Goal: Complete application form

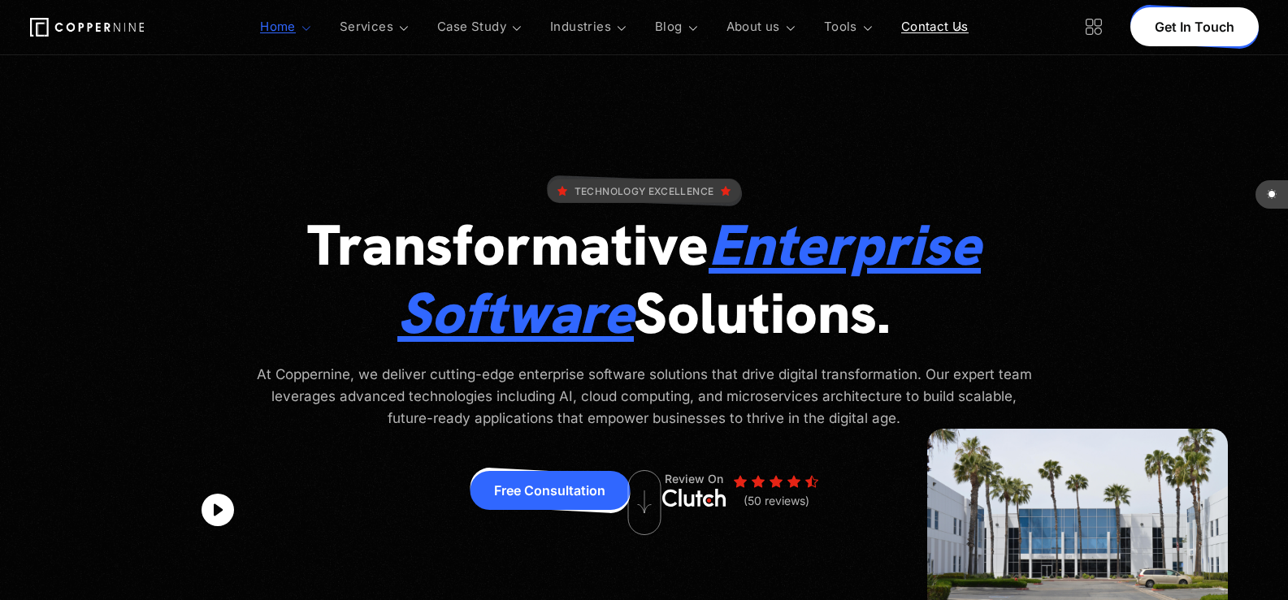
click at [929, 23] on link "Contact Us" at bounding box center [934, 27] width 67 height 54
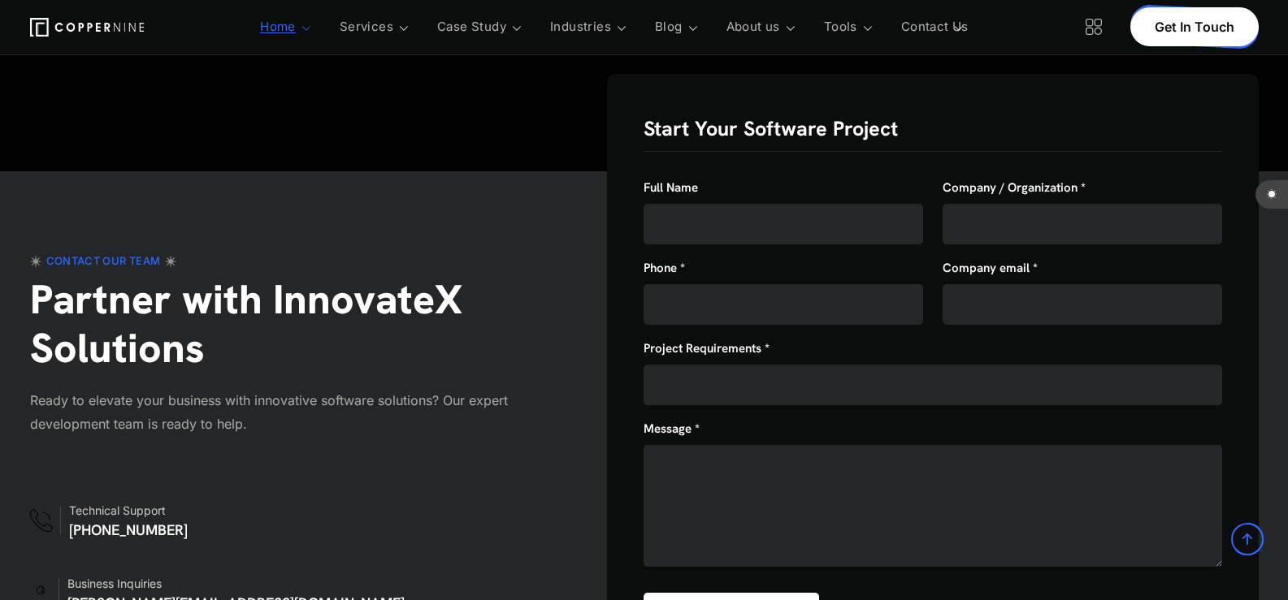
scroll to position [1083, 0]
click at [665, 204] on input "text" at bounding box center [784, 224] width 280 height 41
type input "[PERSON_NAME]"
type input "Professional Business Page"
type input "8149805065"
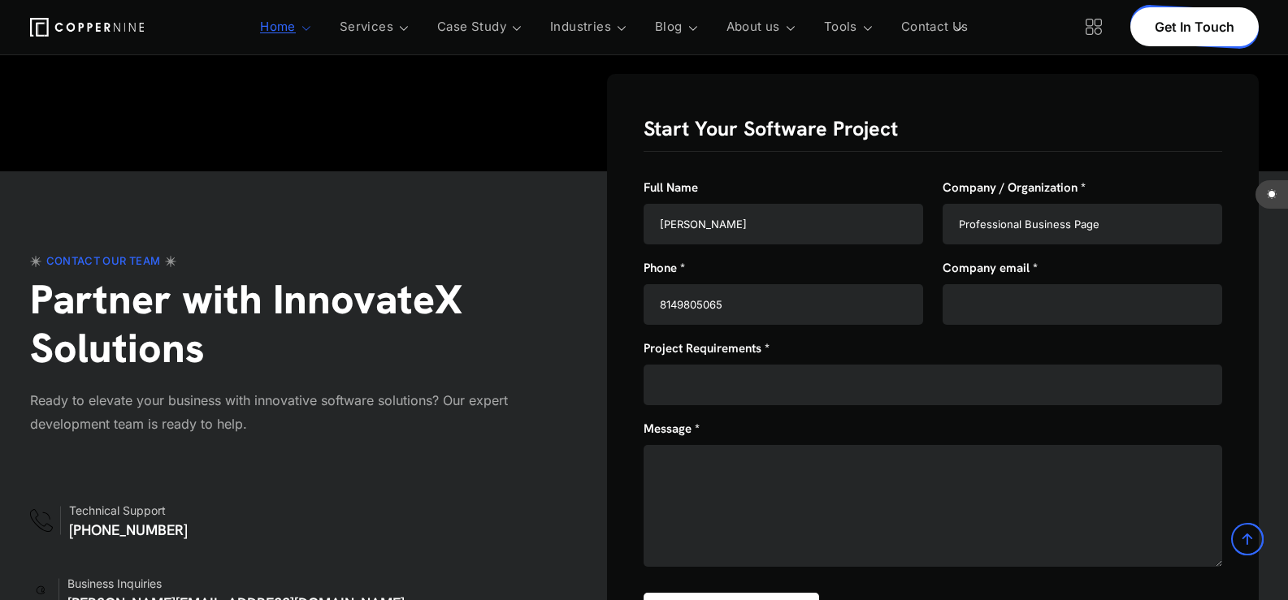
type input "[EMAIL_ADDRESS][DOMAIN_NAME]"
click at [719, 365] on input "text" at bounding box center [933, 385] width 579 height 41
click at [714, 468] on textarea at bounding box center [933, 506] width 579 height 122
paste textarea "Wikipedia is considered to be the World’s most significant tool for reference m…"
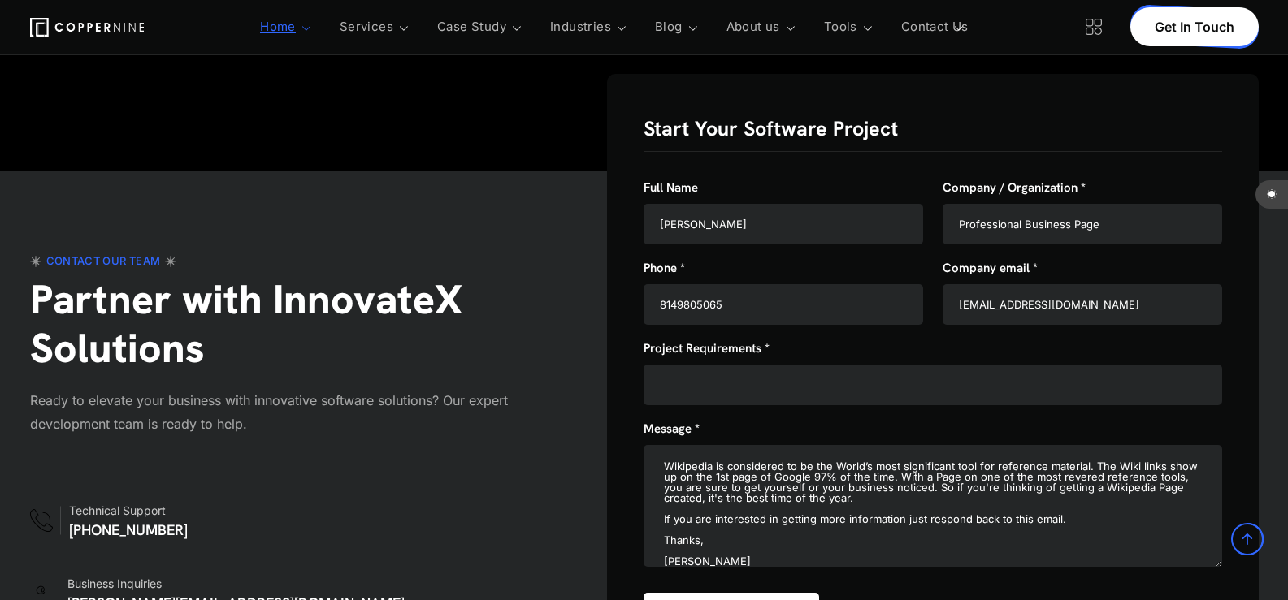
scroll to position [44, 0]
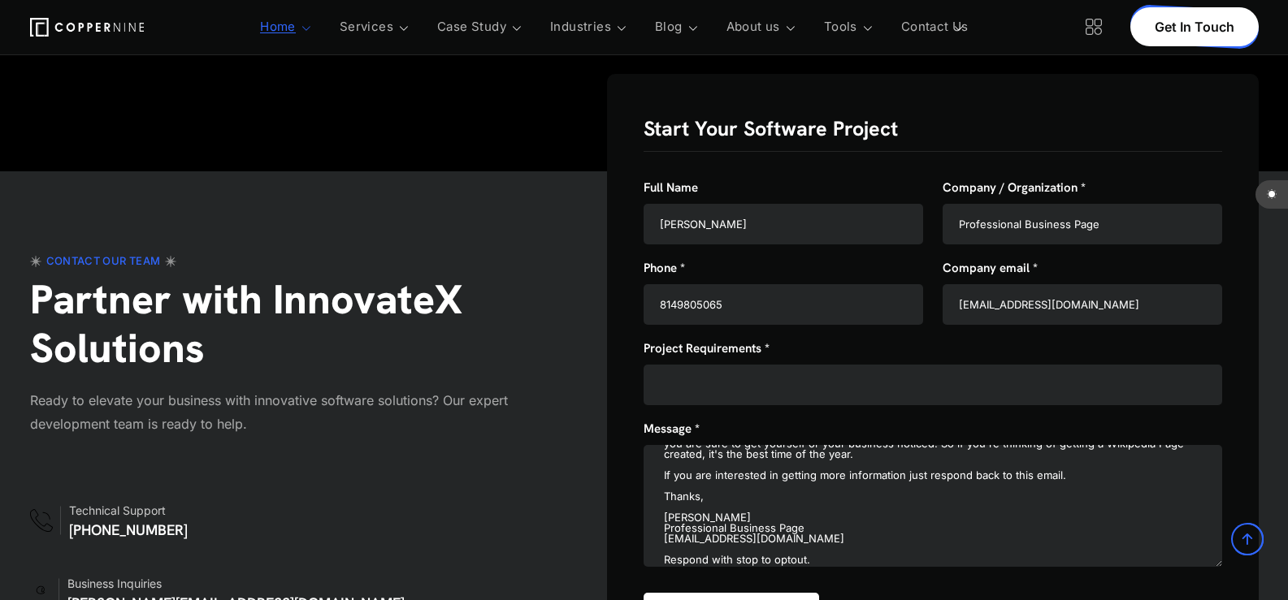
type textarea "Wikipedia is considered to be the World’s most significant tool for reference m…"
click at [710, 365] on input "text" at bounding box center [933, 385] width 579 height 41
paste input "Wikipedia is considered to be the World’s most significant tool for reference m…"
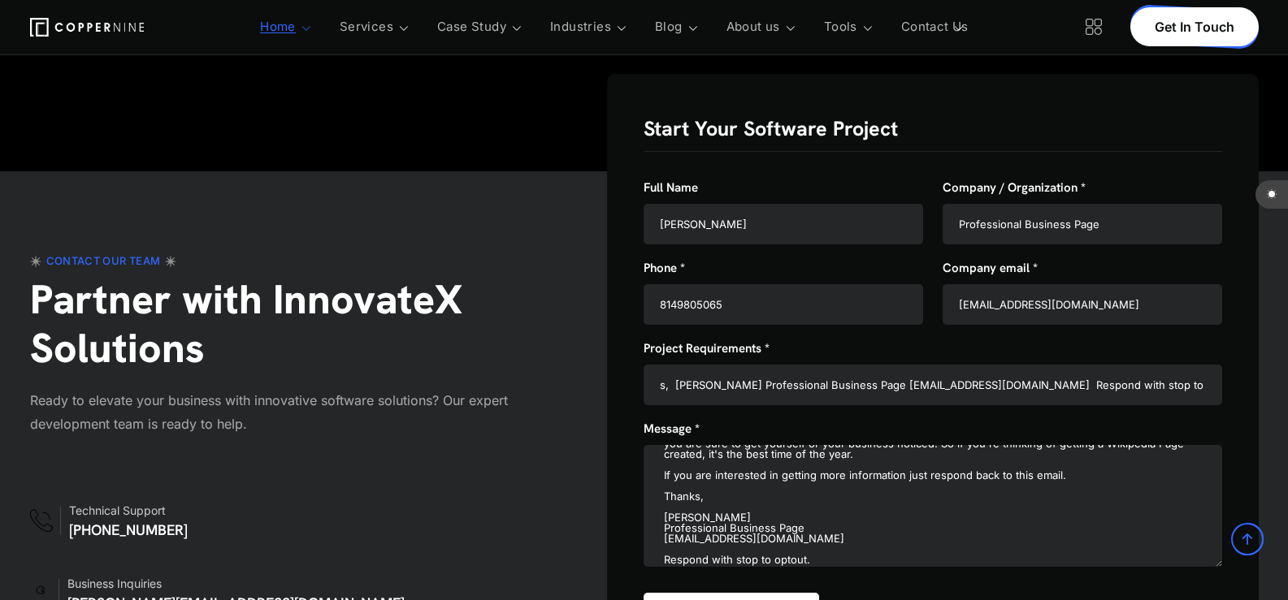
scroll to position [1300, 0]
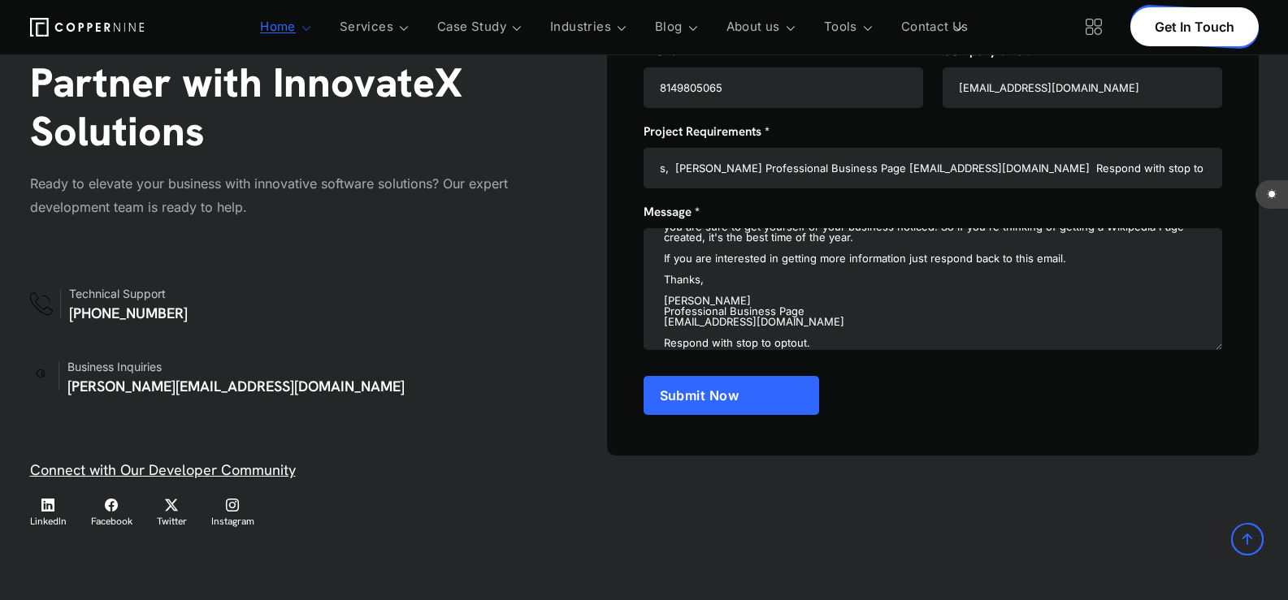
type input "Wikipedia is considered to be the World’s most significant tool for reference m…"
click at [735, 380] on button "Request Consultation" at bounding box center [732, 395] width 176 height 39
